Goal: Information Seeking & Learning: Find specific fact

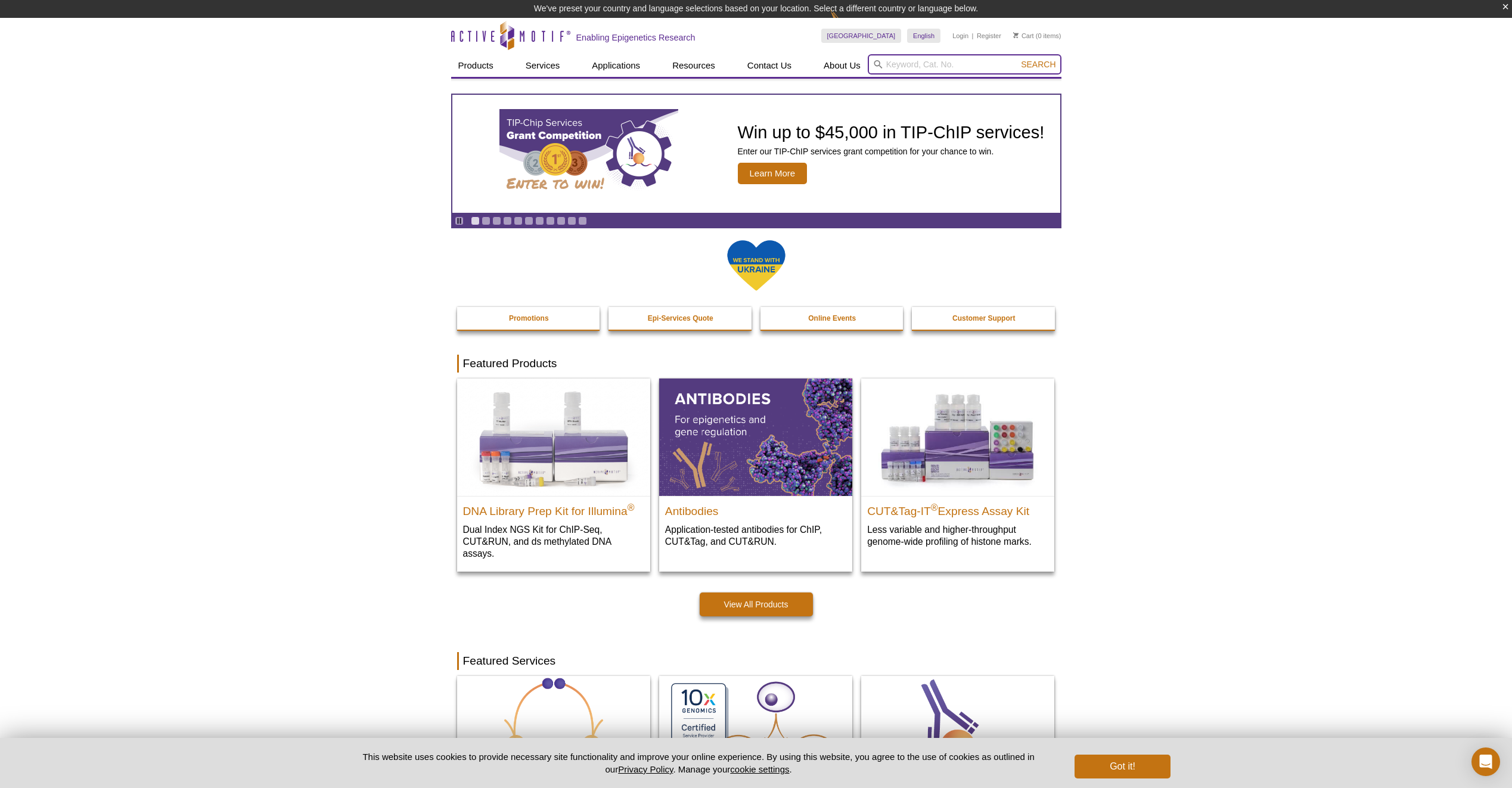
click at [941, 68] on input "search" at bounding box center [964, 65] width 193 height 20
paste input "#61379"
type input "#61379"
click at [1017, 59] on button "Search" at bounding box center [1038, 65] width 42 height 11
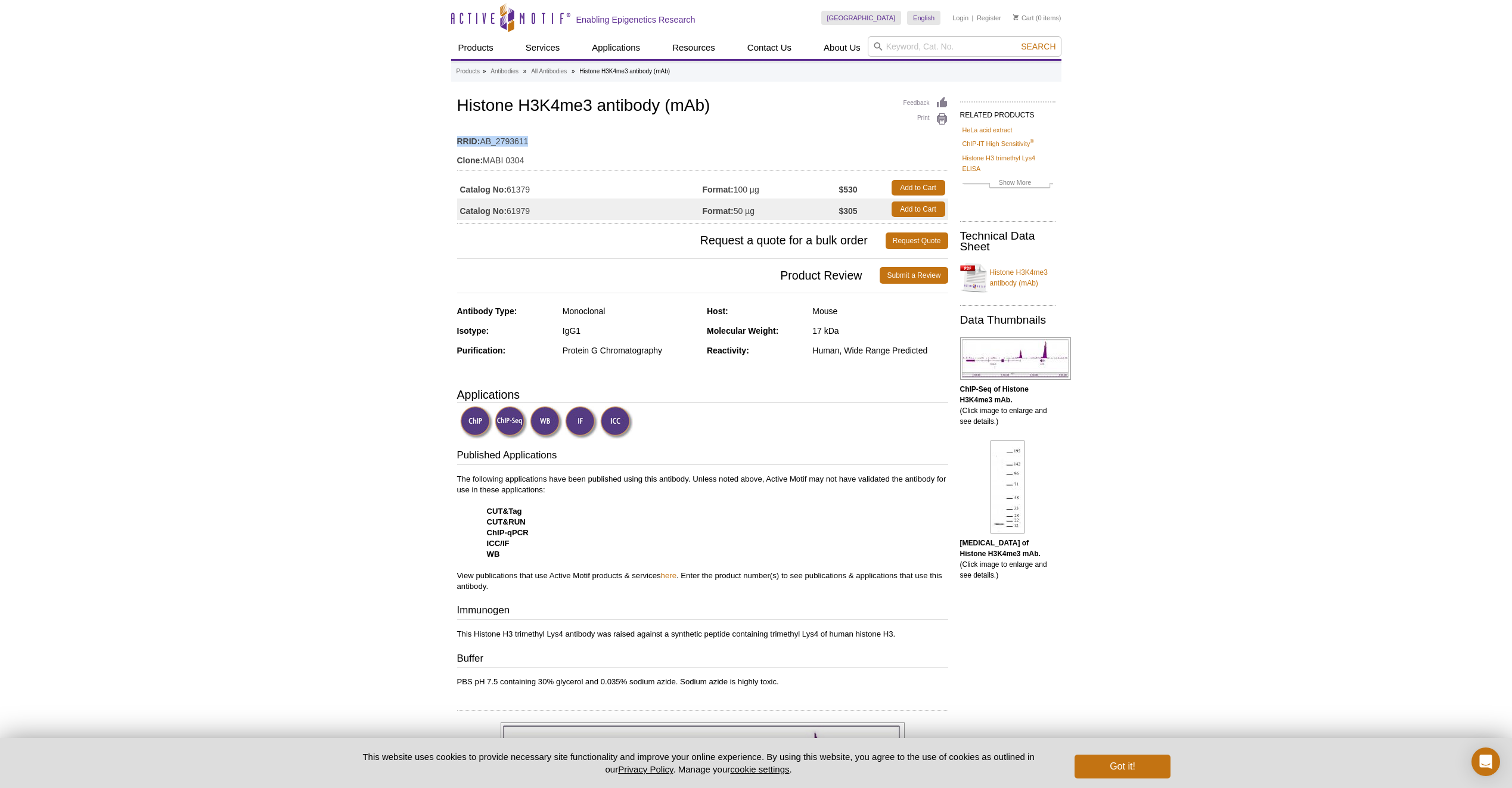
drag, startPoint x: 452, startPoint y: 138, endPoint x: 533, endPoint y: 142, distance: 81.1
copy div "RRID: AB_2793611"
drag, startPoint x: 461, startPoint y: 106, endPoint x: 662, endPoint y: 107, distance: 201.0
click at [662, 107] on h1 "Histone H3K4me3 antibody (mAb)" at bounding box center [702, 106] width 491 height 20
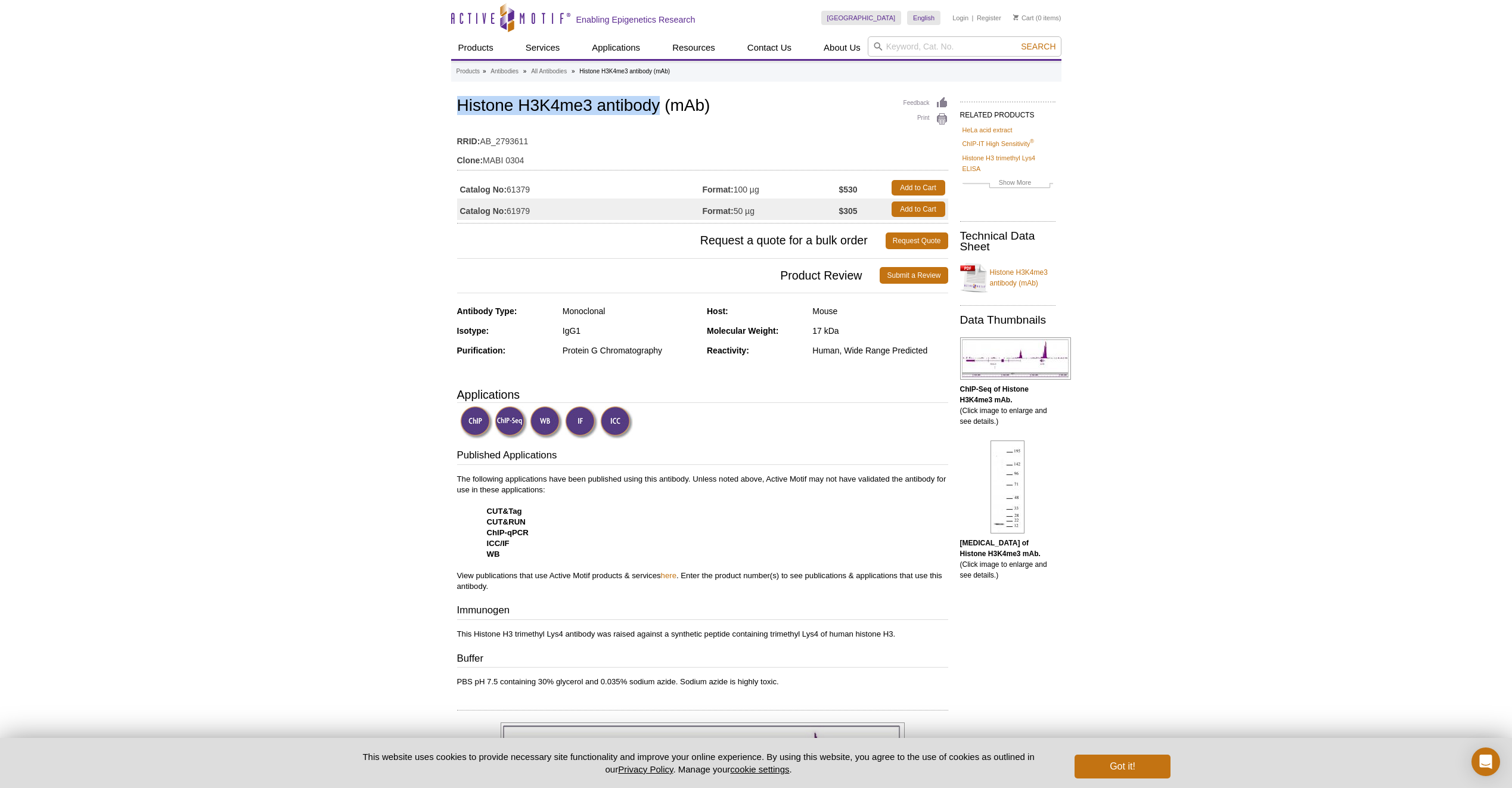
copy h1 "Histone H3K4me3 antibody"
click at [936, 55] on input "search" at bounding box center [964, 46] width 193 height 20
paste input "39133"
click at [980, 67] on li "39133 / 39034 / 39134 – Histone H3K27ac antibody (pAb)" at bounding box center [971, 66] width 205 height 17
type input "39133 / 39034 / 39134 – Histone H3K27ac antibody (pAb)"
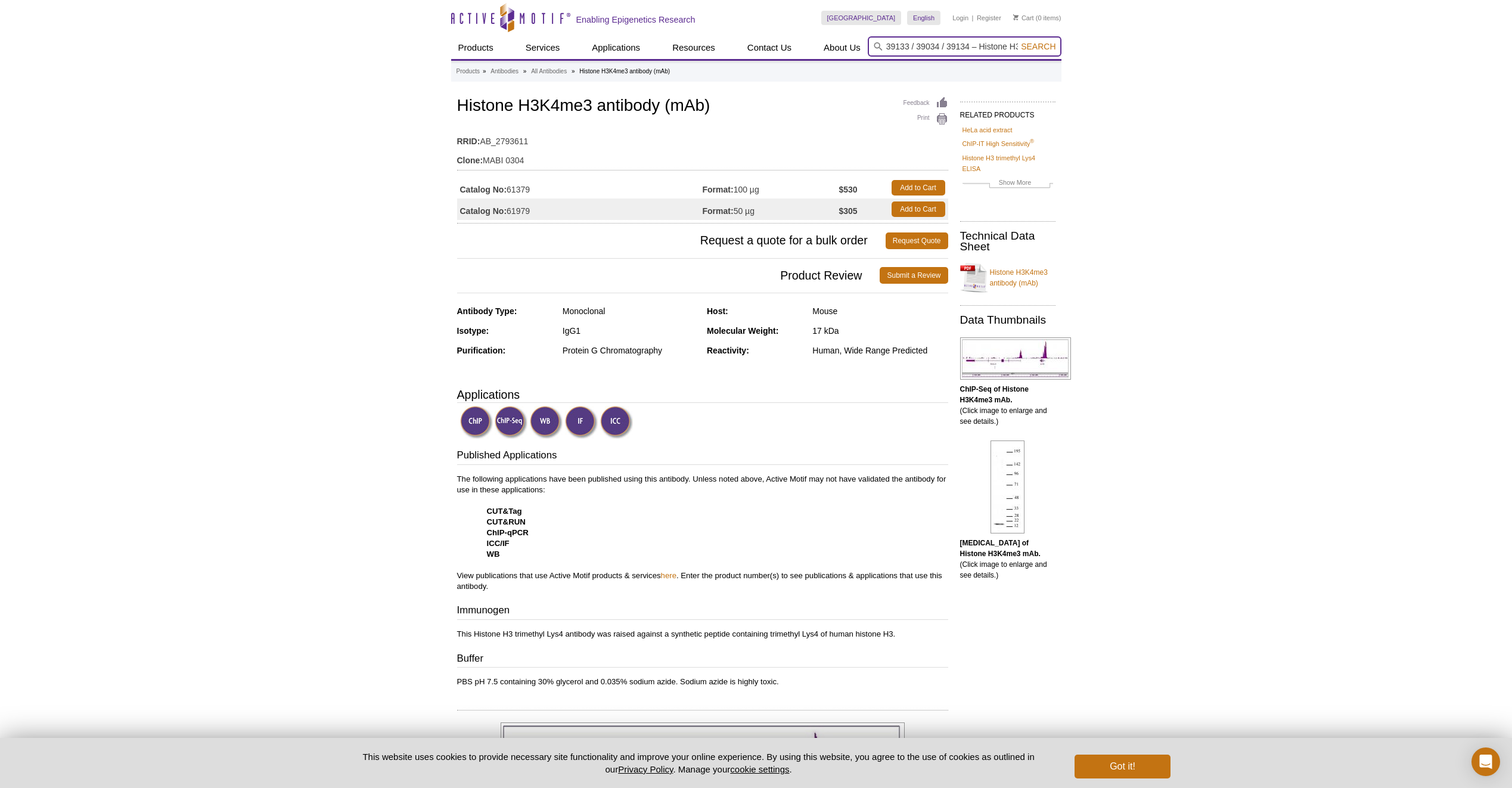
scroll to position [0, 83]
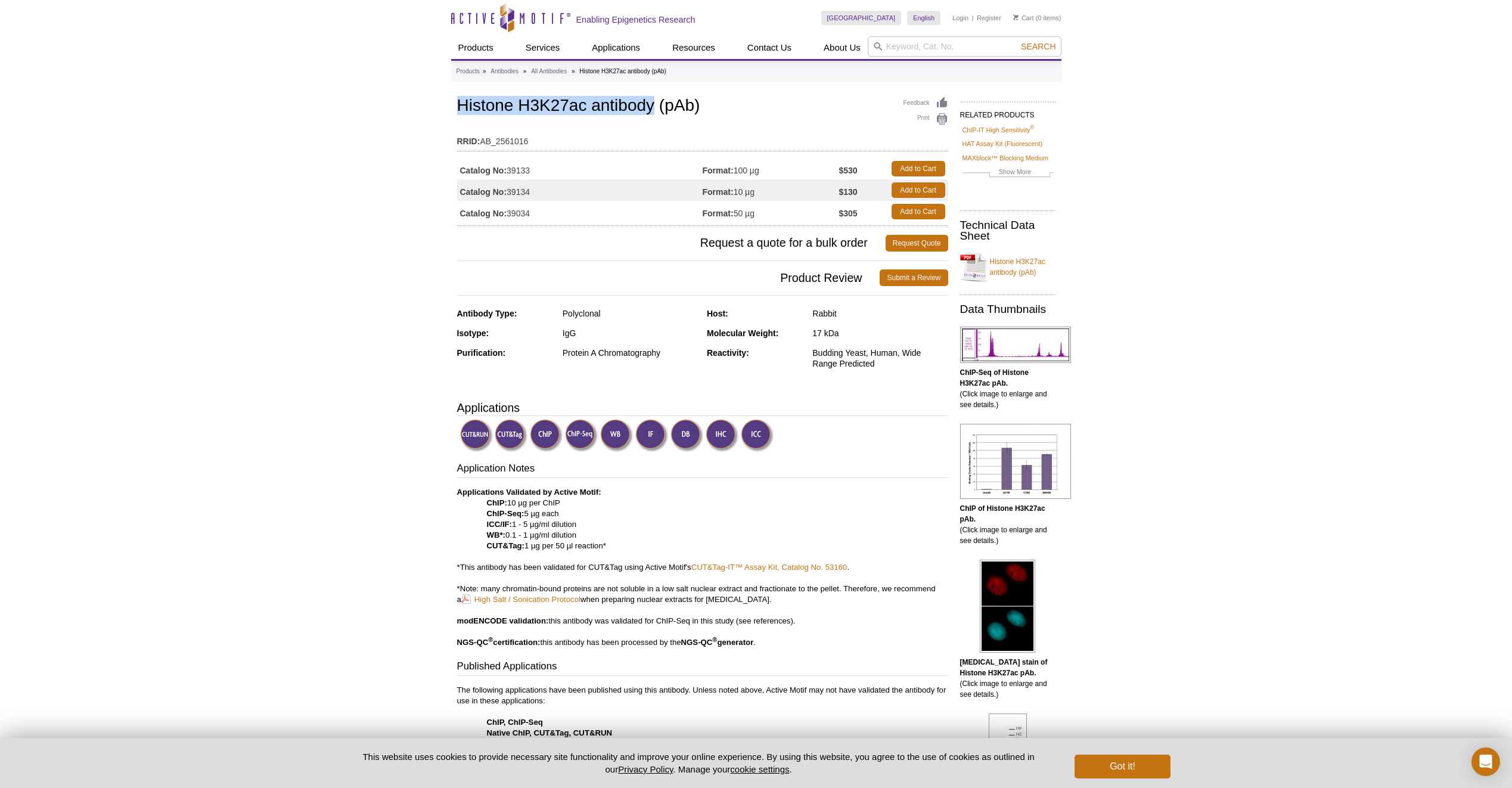
drag, startPoint x: 455, startPoint y: 100, endPoint x: 654, endPoint y: 108, distance: 199.2
copy h1 "Histone H3K27ac antibody"
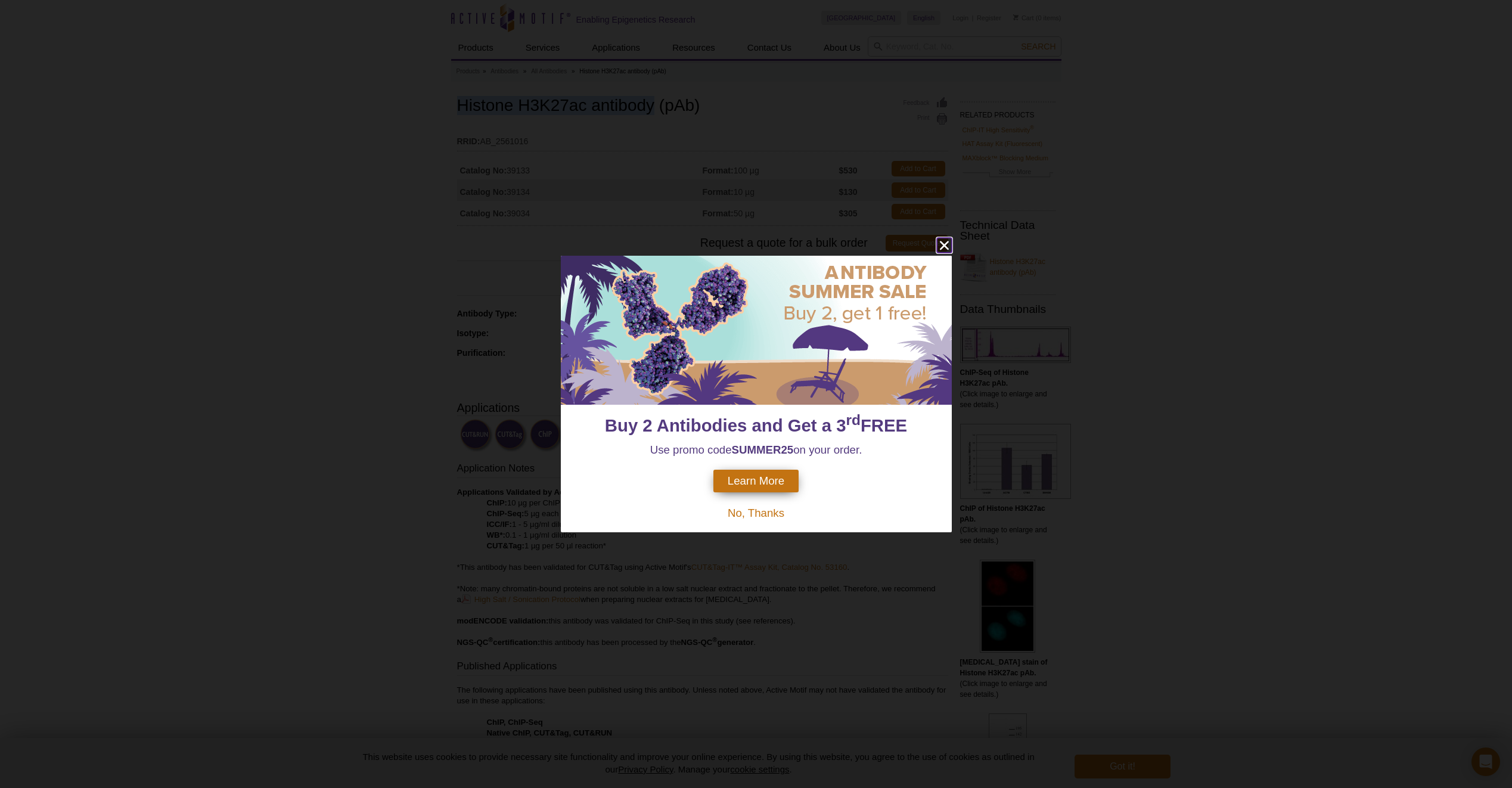
click at [943, 249] on icon "close" at bounding box center [944, 245] width 15 height 15
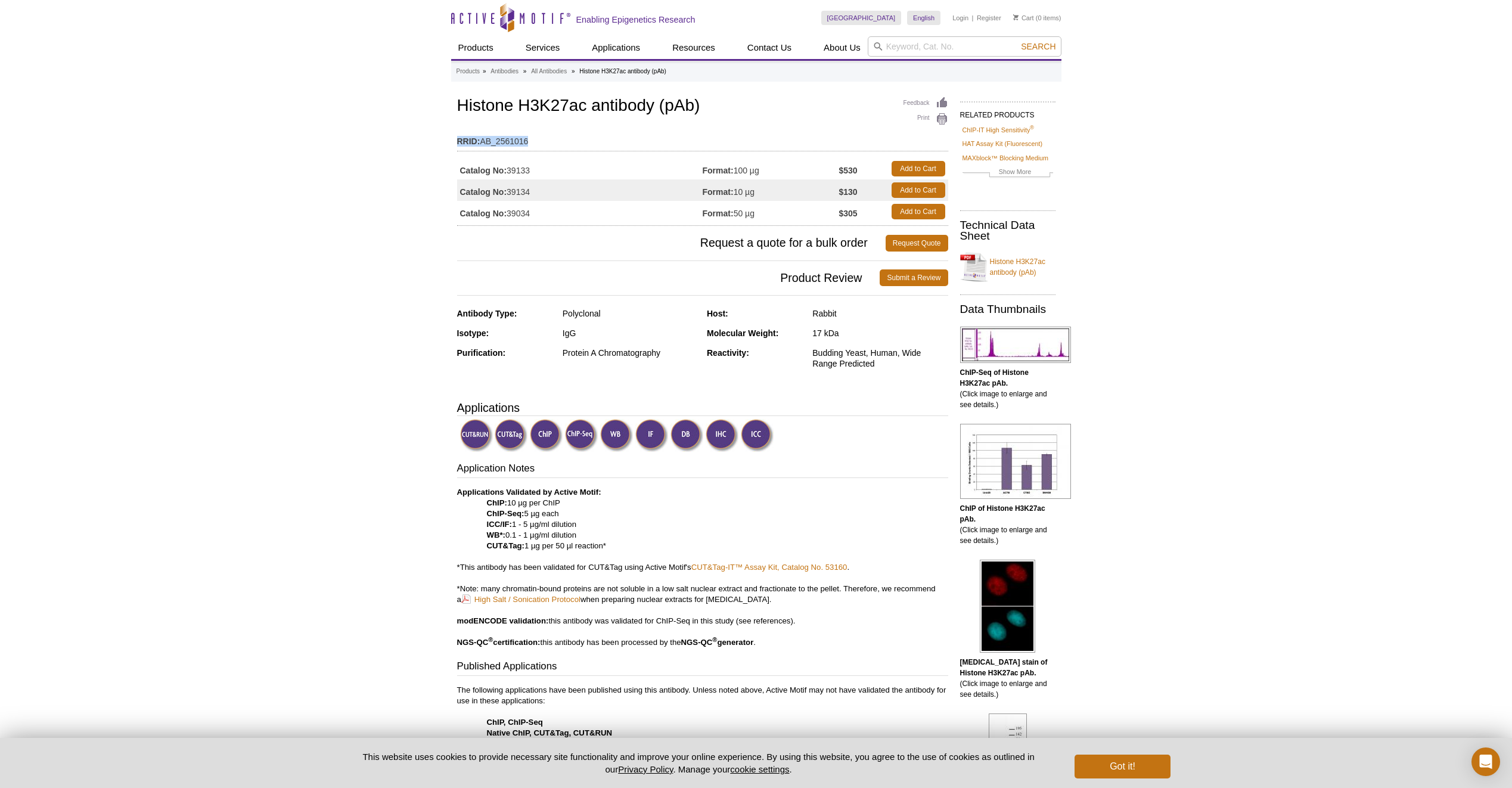
drag, startPoint x: 454, startPoint y: 140, endPoint x: 535, endPoint y: 141, distance: 81.0
copy div "RRID: AB_2561016"
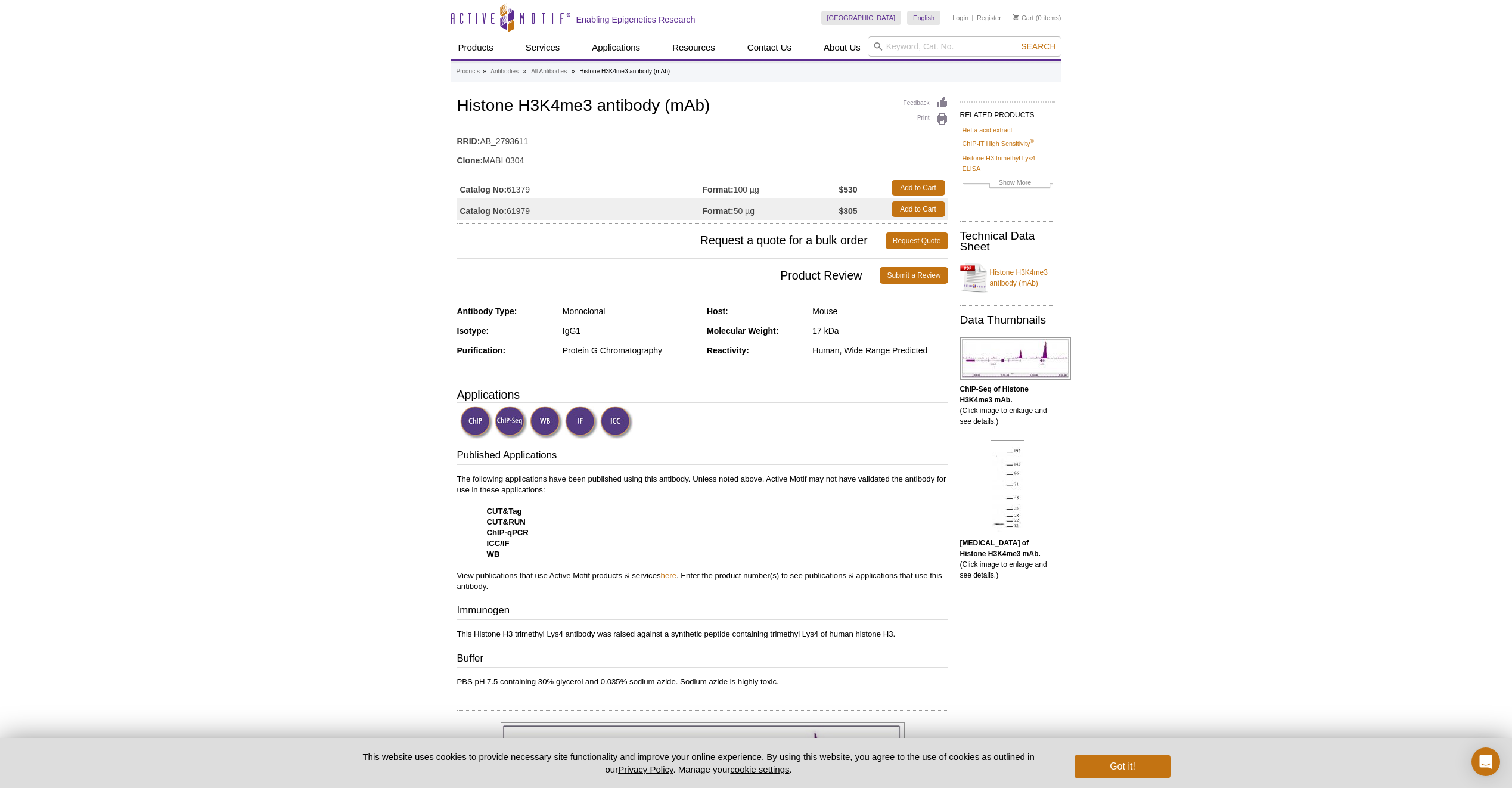
click at [818, 309] on div "Mouse" at bounding box center [880, 312] width 135 height 11
drag, startPoint x: 568, startPoint y: 312, endPoint x: 615, endPoint y: 315, distance: 47.1
